Goal: Information Seeking & Learning: Learn about a topic

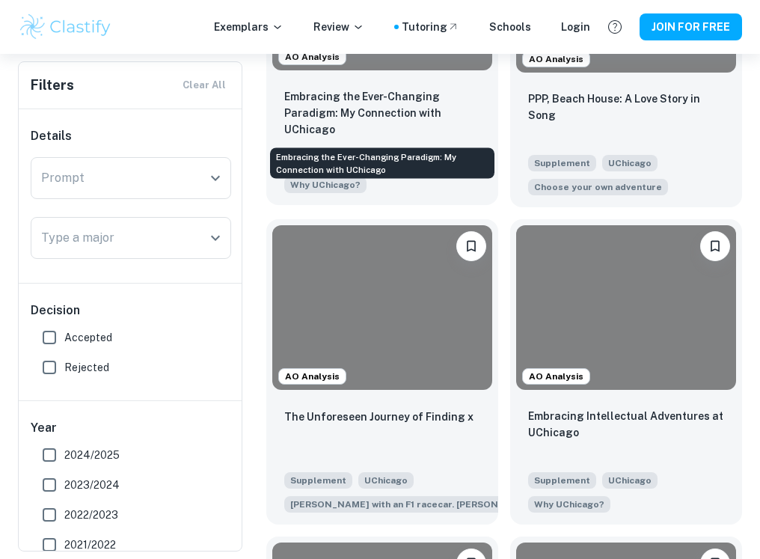
scroll to position [520, 0]
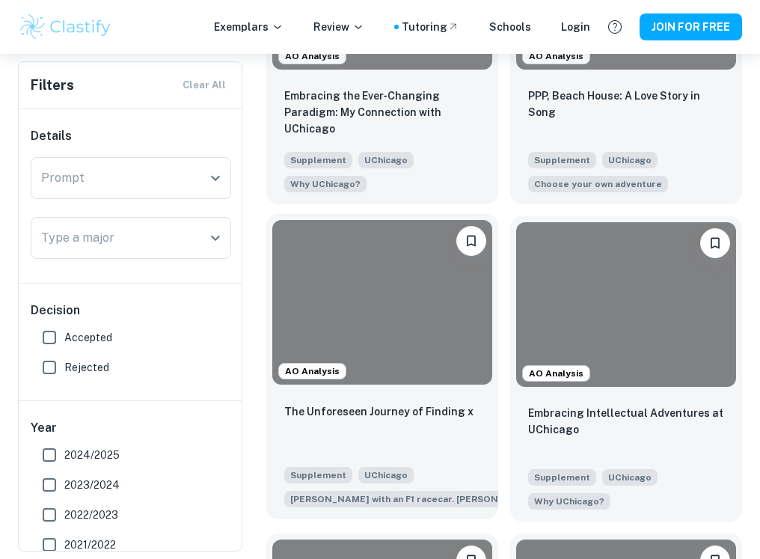
click at [379, 400] on div "The Unforeseen Journey of Finding x Supplement UChicago [PERSON_NAME] with an F…" at bounding box center [382, 455] width 232 height 129
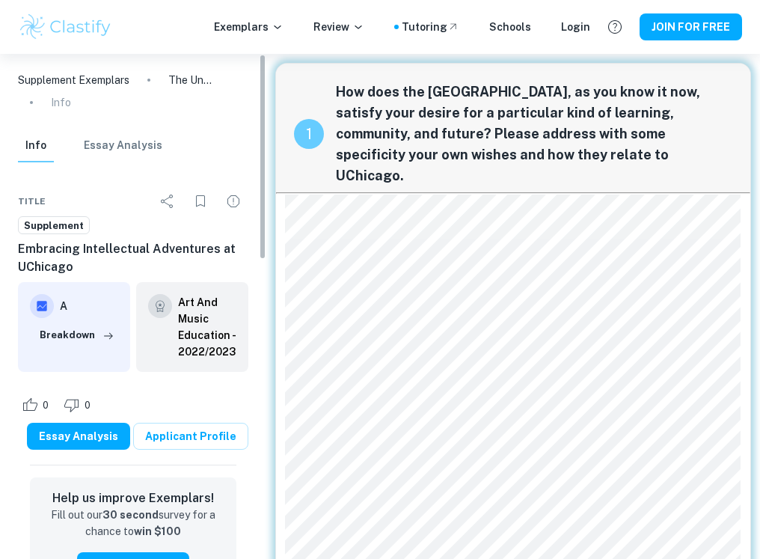
click at [203, 318] on h6 "Art And Music Education - 2022/2023" at bounding box center [207, 327] width 58 height 66
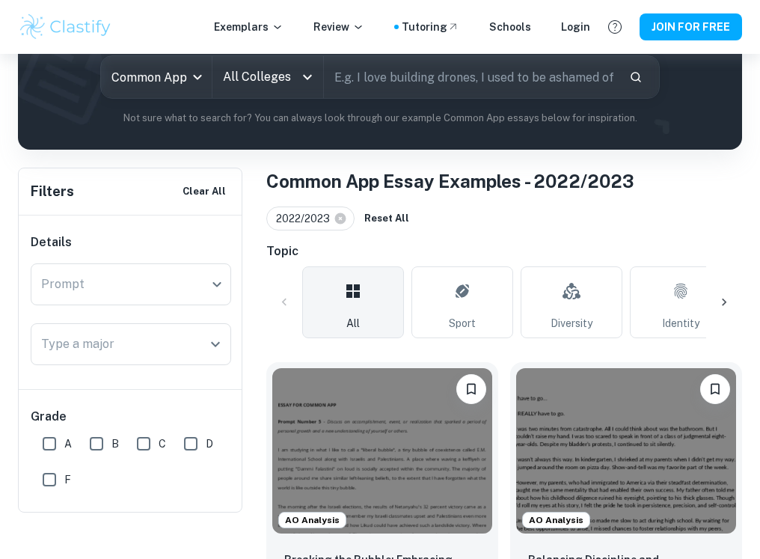
scroll to position [346, 0]
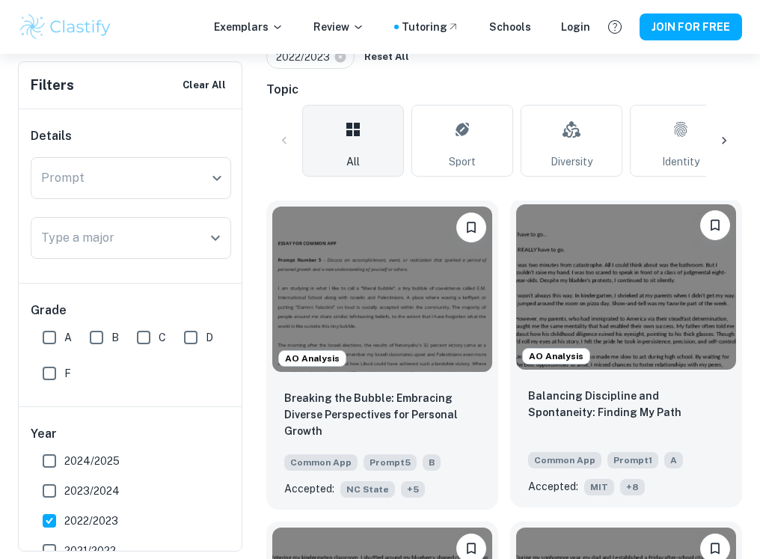
click at [581, 218] on img at bounding box center [626, 286] width 220 height 165
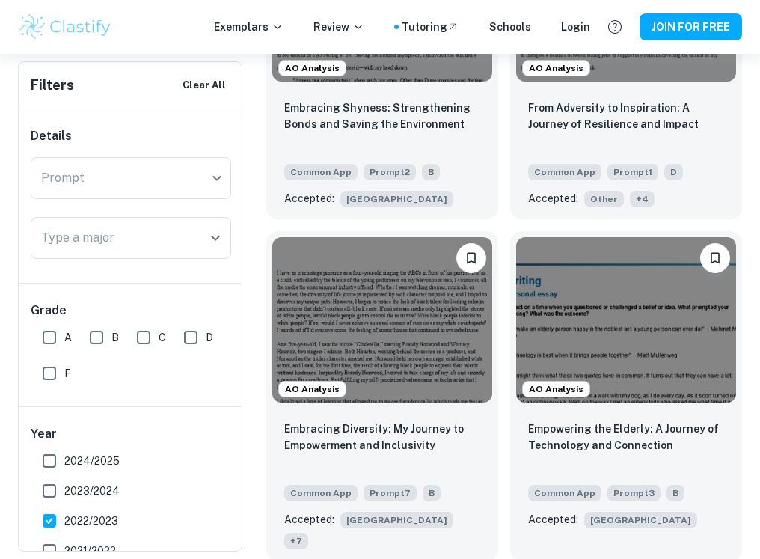
scroll to position [1600, 0]
